Goal: Check status: Check status

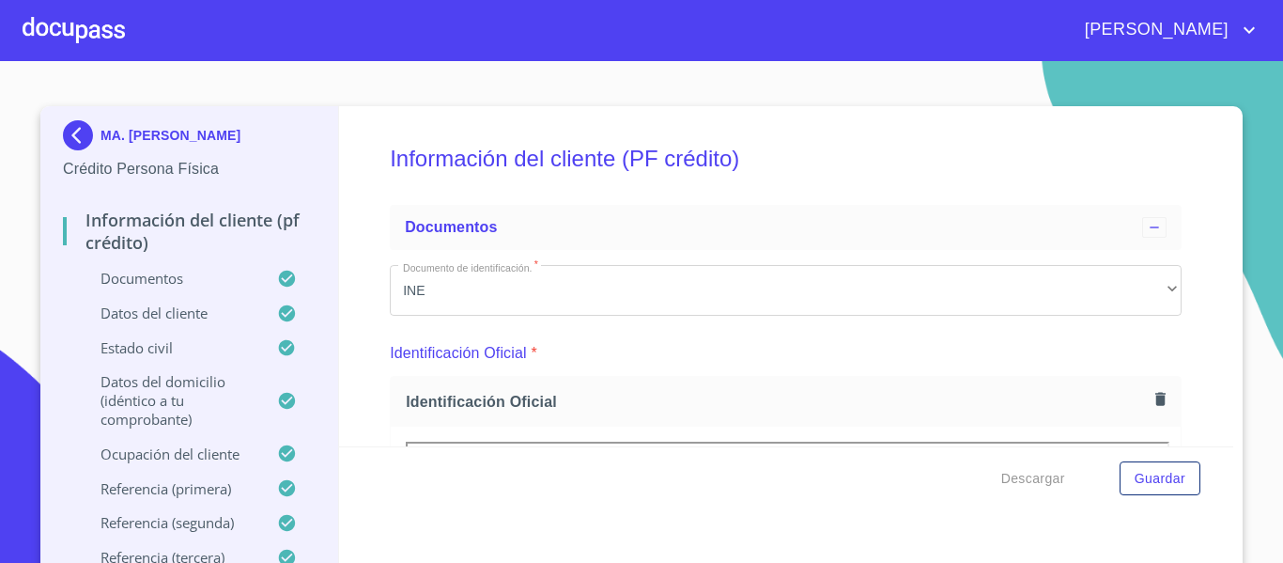
click at [28, 25] on div at bounding box center [74, 30] width 102 height 60
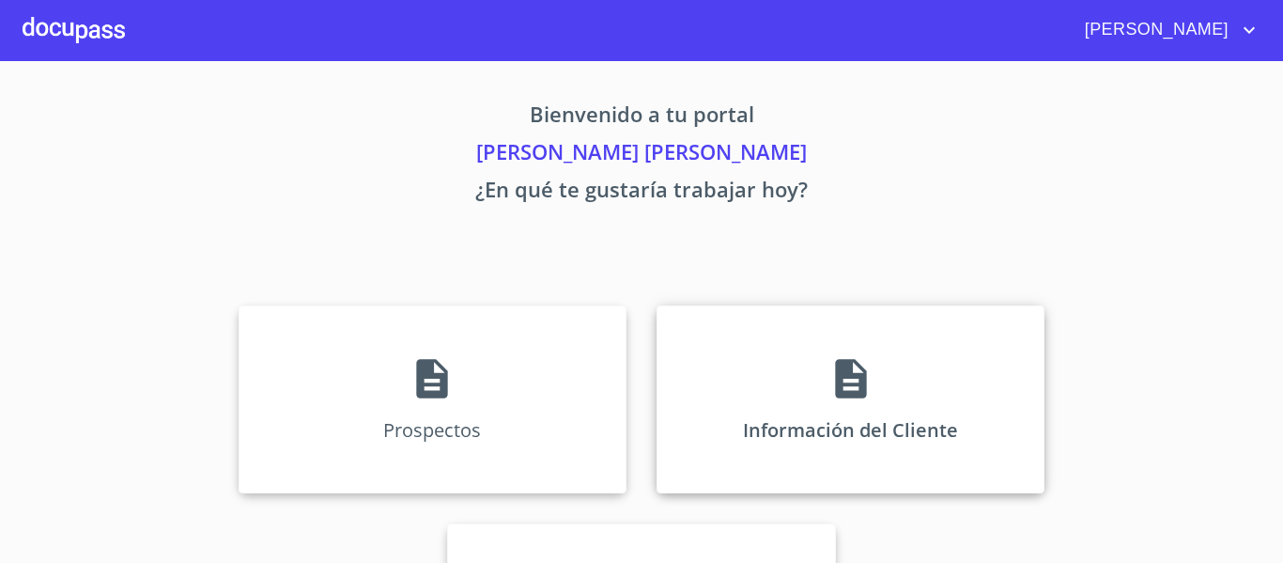
click at [774, 456] on div "Información del Cliente" at bounding box center [850, 399] width 388 height 188
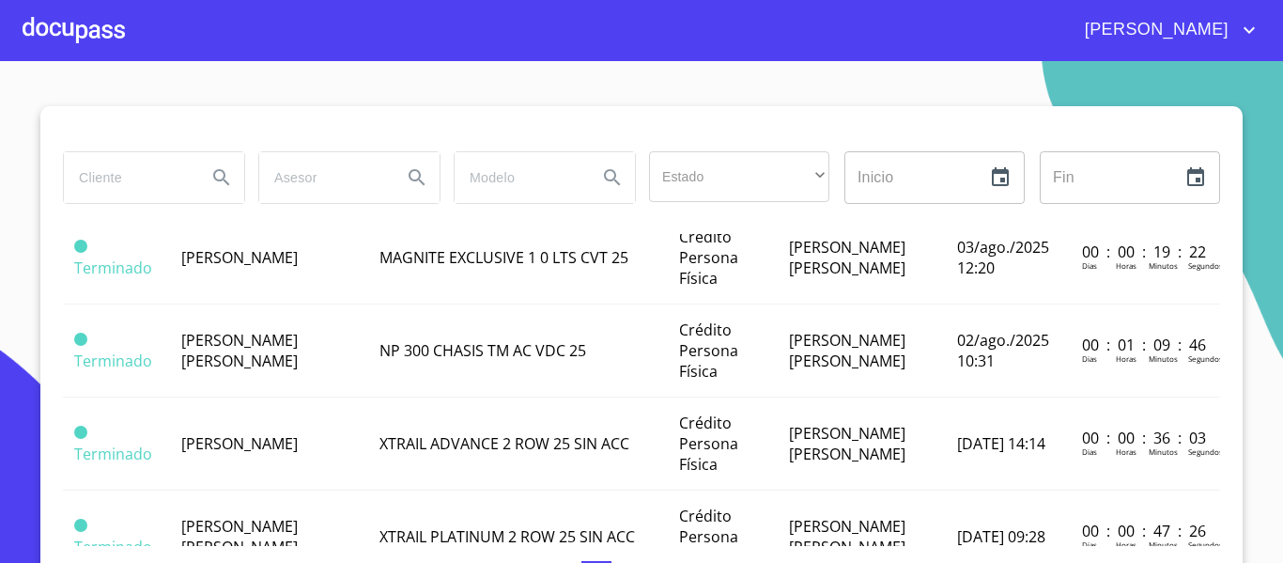
scroll to position [845, 0]
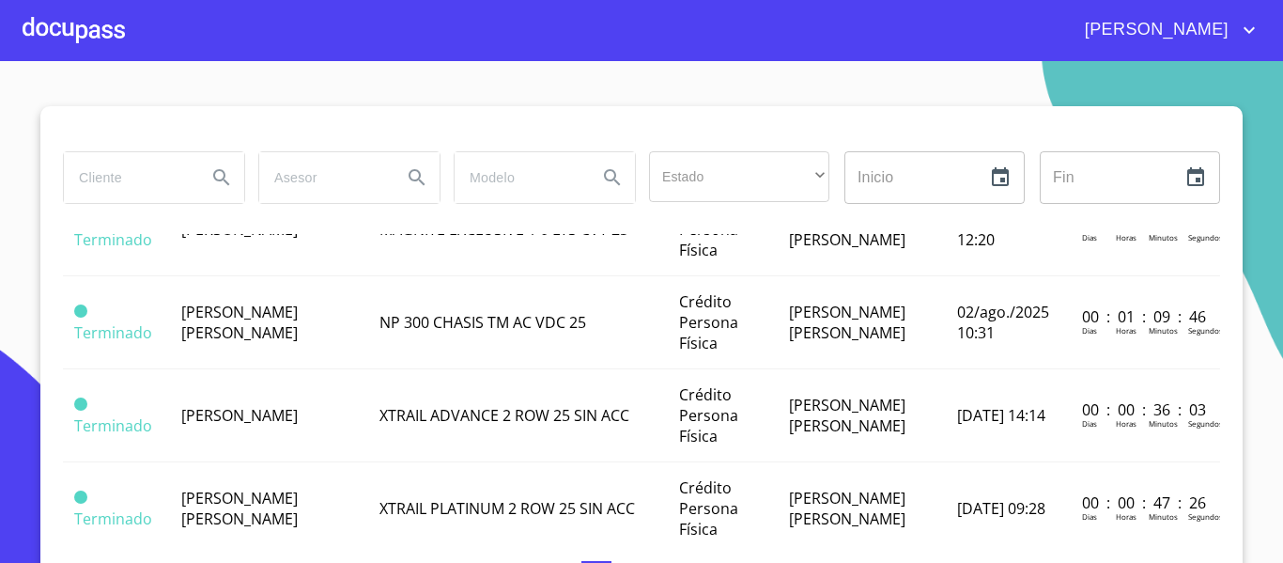
click at [379, 417] on span "XTRAIL ADVANCE 2 ROW 25 SIN ACC" at bounding box center [504, 415] width 250 height 21
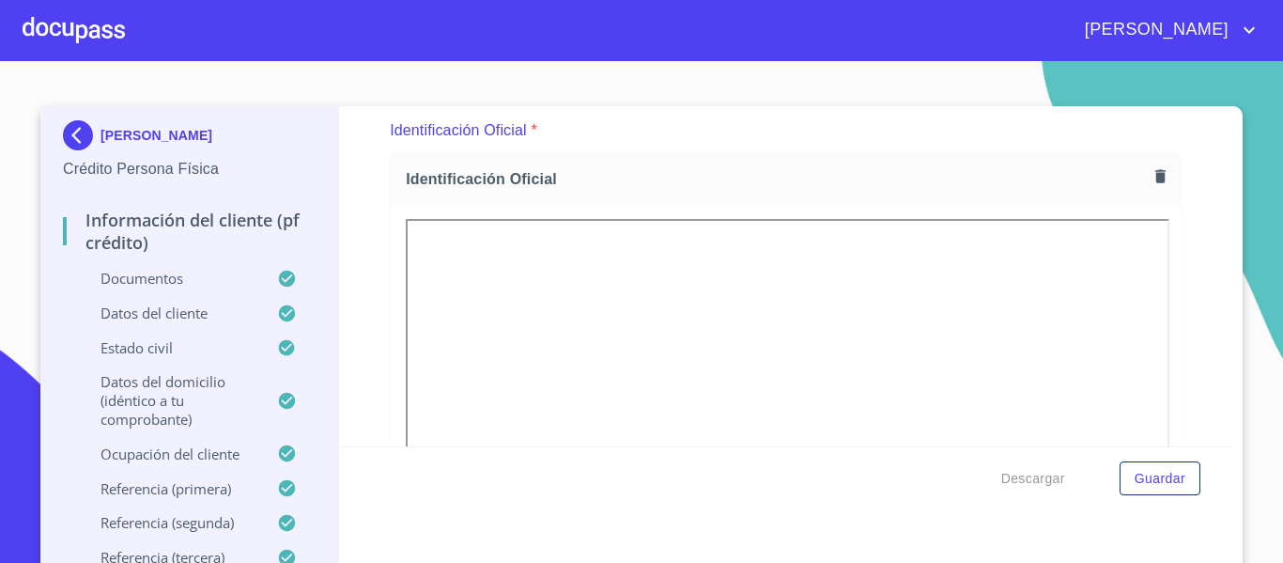
scroll to position [188, 0]
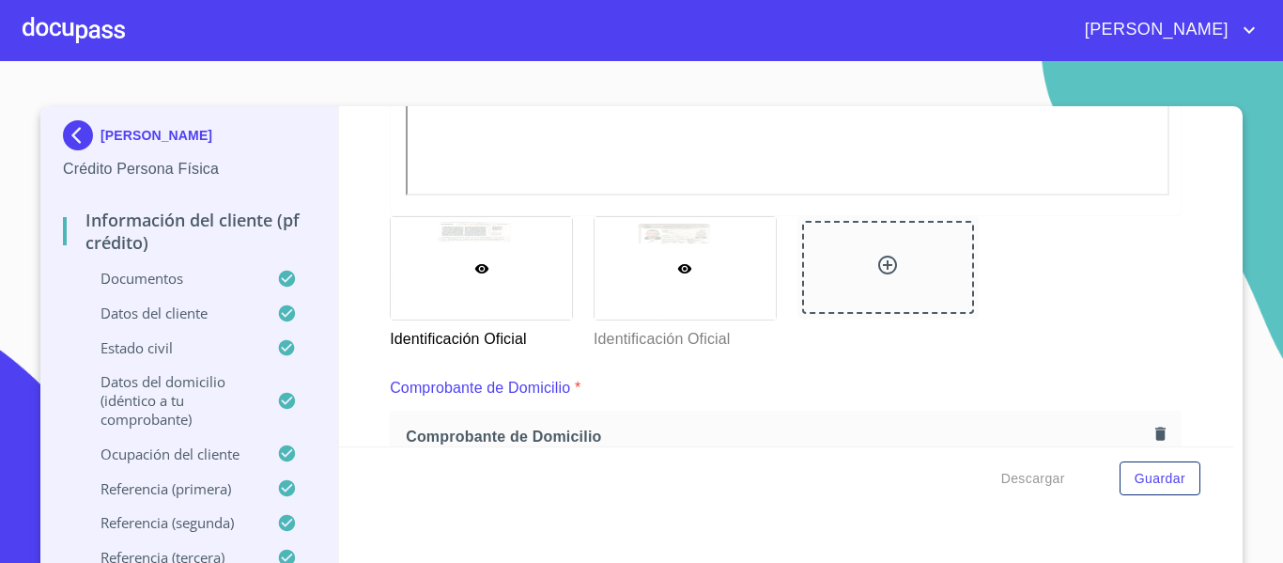
click at [719, 267] on div at bounding box center [684, 268] width 181 height 102
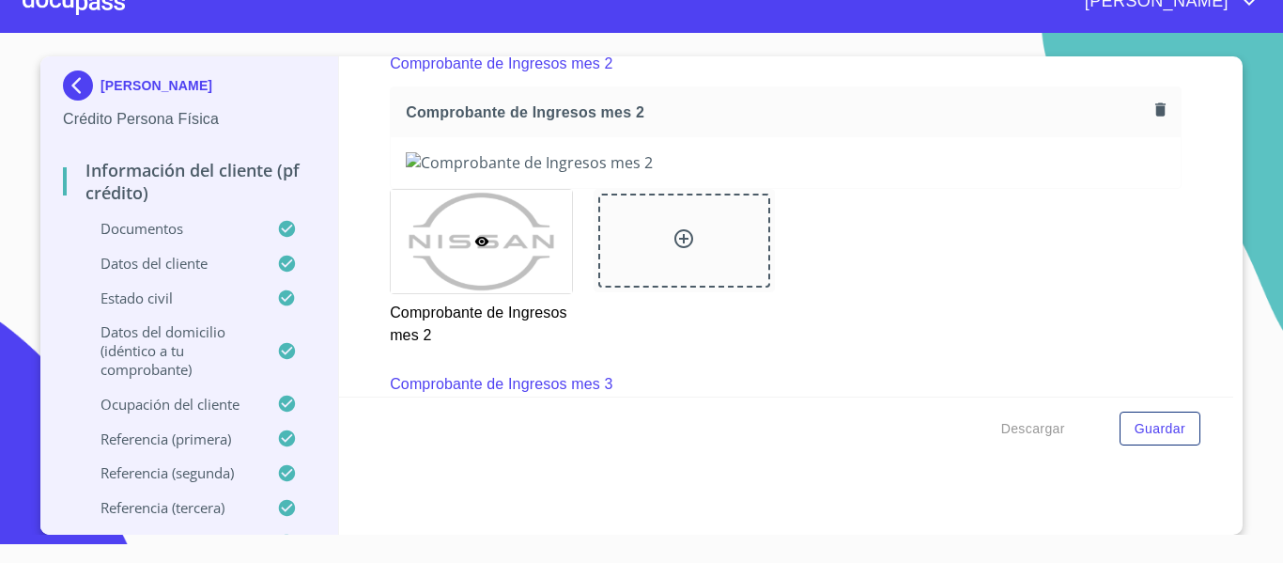
scroll to position [2009, 0]
